Goal: Task Accomplishment & Management: Manage account settings

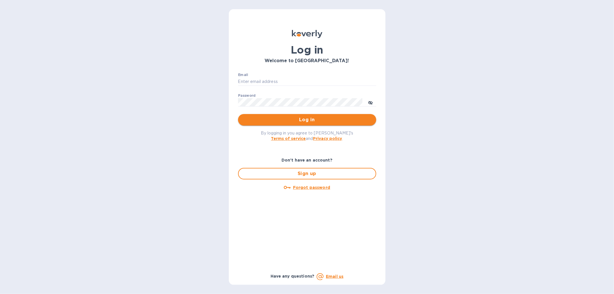
type input "[EMAIL_ADDRESS][DOMAIN_NAME]"
click at [312, 116] on span "Log in" at bounding box center [307, 119] width 129 height 7
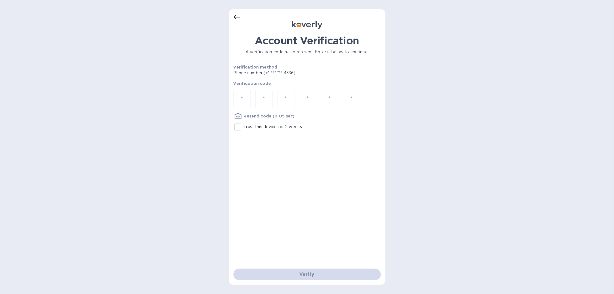
click at [234, 92] on div at bounding box center [242, 99] width 17 height 20
type input "6"
type input "8"
type input "0"
type input "6"
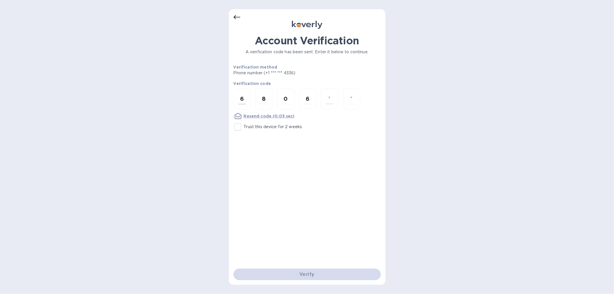
type input "4"
type input "3"
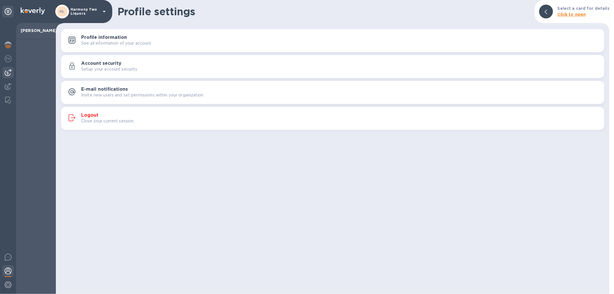
click at [5, 73] on img at bounding box center [8, 72] width 7 height 7
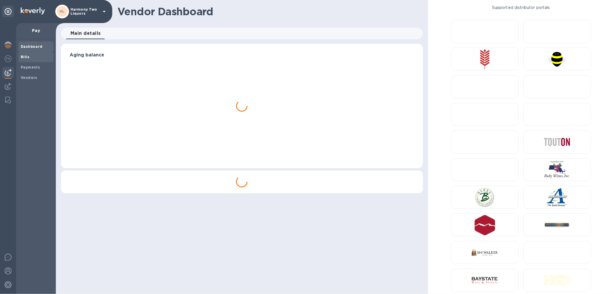
click at [30, 58] on span "Bills" at bounding box center [36, 57] width 31 height 6
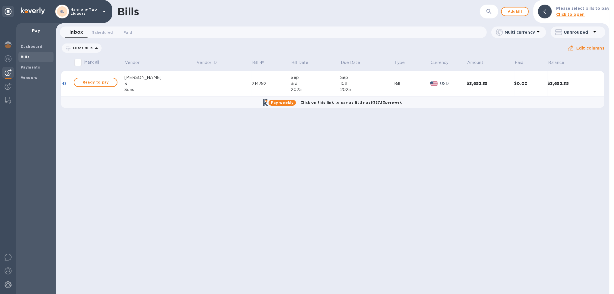
click at [155, 88] on div "Sons" at bounding box center [160, 90] width 72 height 6
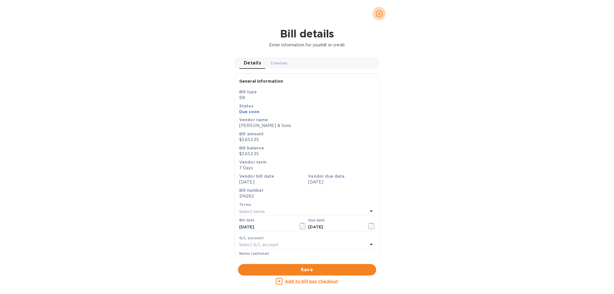
click at [376, 17] on button "close" at bounding box center [380, 14] width 14 height 14
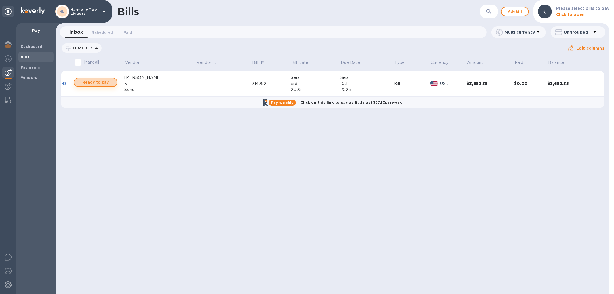
click at [98, 86] on span "Ready to pay" at bounding box center [95, 82] width 33 height 7
checkbox input "true"
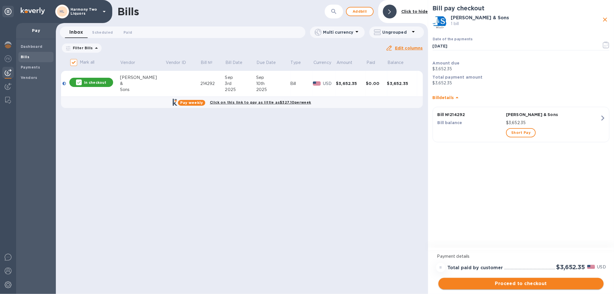
click at [528, 280] on span "Proceed to checkout" at bounding box center [521, 283] width 156 height 7
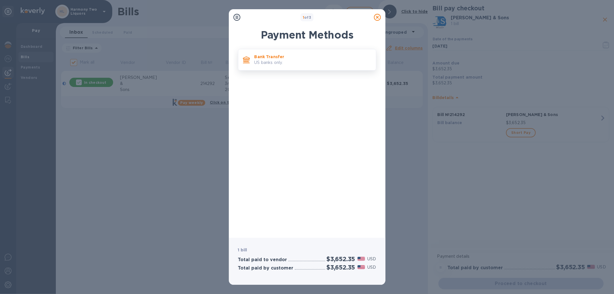
click at [307, 62] on p "US banks only." at bounding box center [313, 63] width 117 height 6
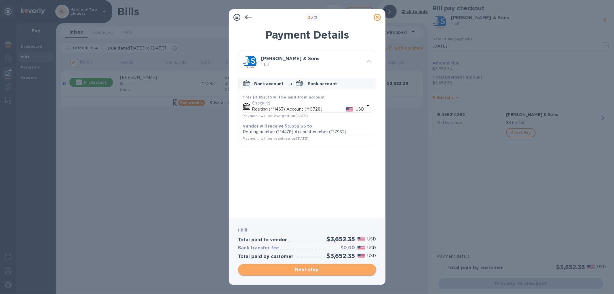
click at [296, 266] on span "Next step" at bounding box center [307, 269] width 129 height 7
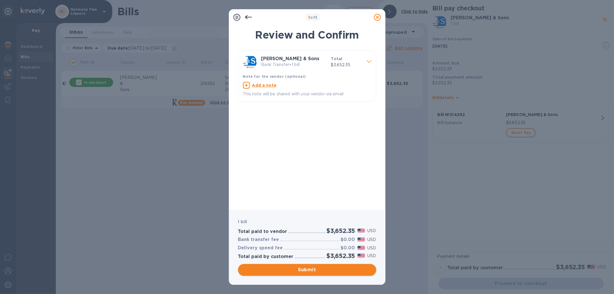
click at [307, 267] on span "Submit" at bounding box center [307, 269] width 129 height 7
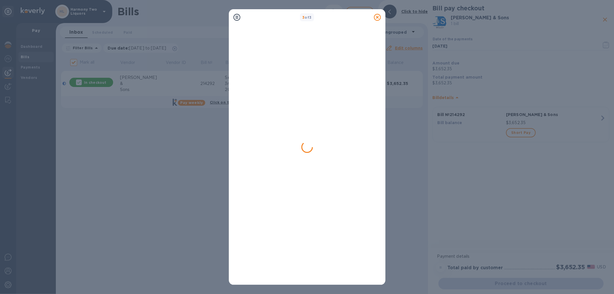
checkbox input "false"
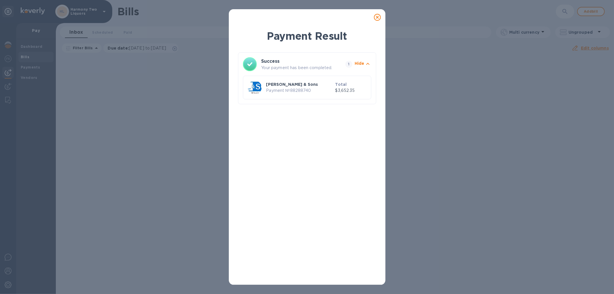
click at [378, 19] on icon at bounding box center [377, 17] width 7 height 7
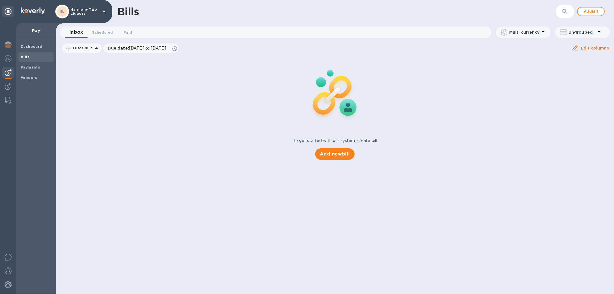
click at [0, 268] on div at bounding box center [8, 158] width 16 height 271
click at [2, 271] on div at bounding box center [8, 271] width 12 height 13
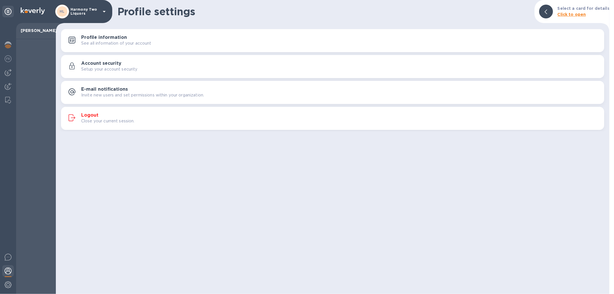
click at [110, 132] on div "Profile settings Select a card for details Click to open Profile information Se…" at bounding box center [333, 147] width 554 height 294
click at [110, 121] on p "Close your current session." at bounding box center [108, 121] width 54 height 6
